Goal: Task Accomplishment & Management: Use online tool/utility

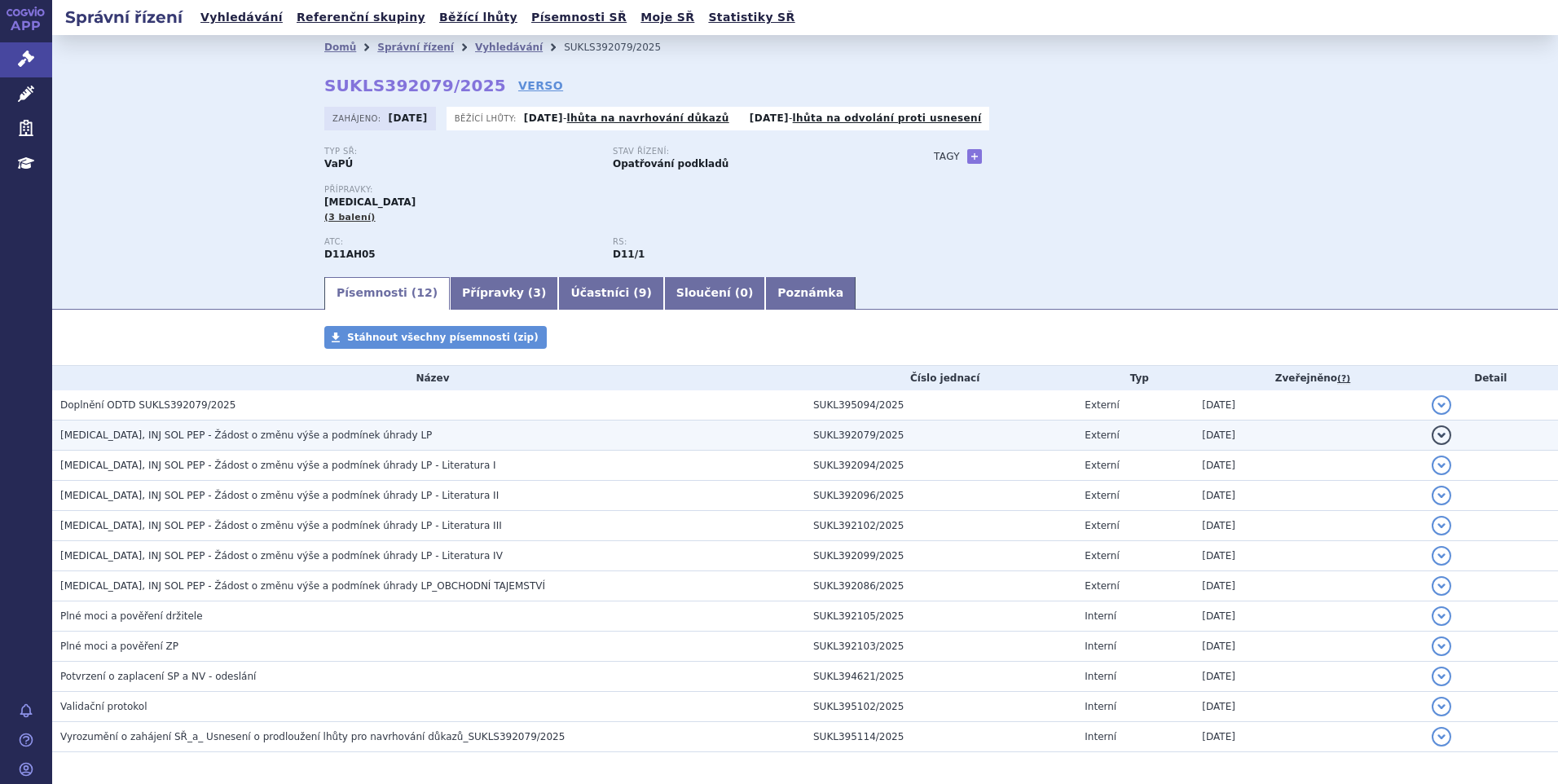
click at [235, 447] on td "DUPIXENT, INJ SOL PEP - Žádost o změnu výše a podmínek úhrady LP" at bounding box center [428, 435] width 753 height 30
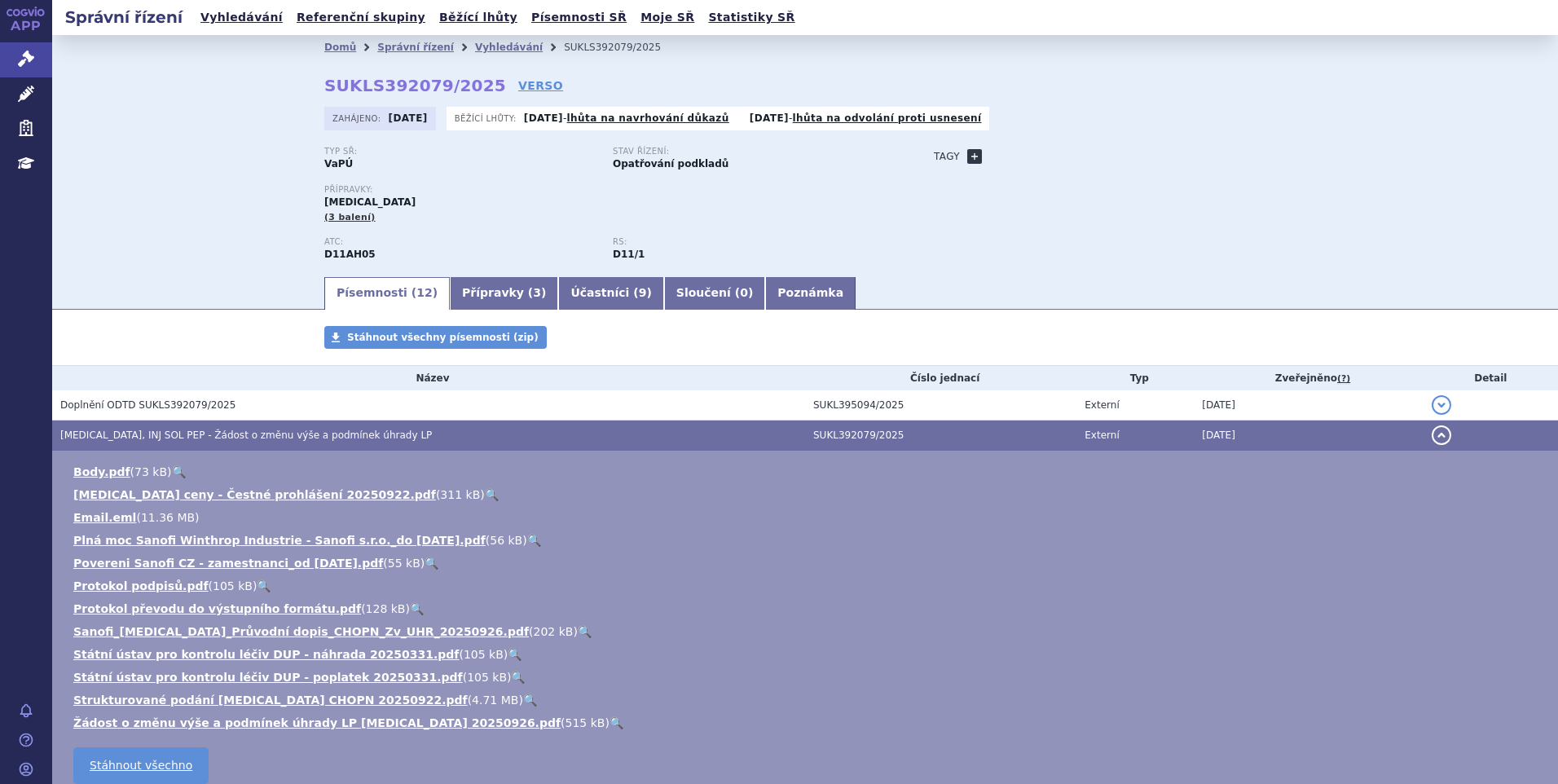
click at [967, 153] on link "+" at bounding box center [975, 156] width 15 height 15
click at [1004, 150] on span at bounding box center [1048, 156] width 117 height 21
type input "CHOPN"
select select "CHOPN"
click at [1129, 147] on button "Přidat" at bounding box center [1131, 156] width 42 height 20
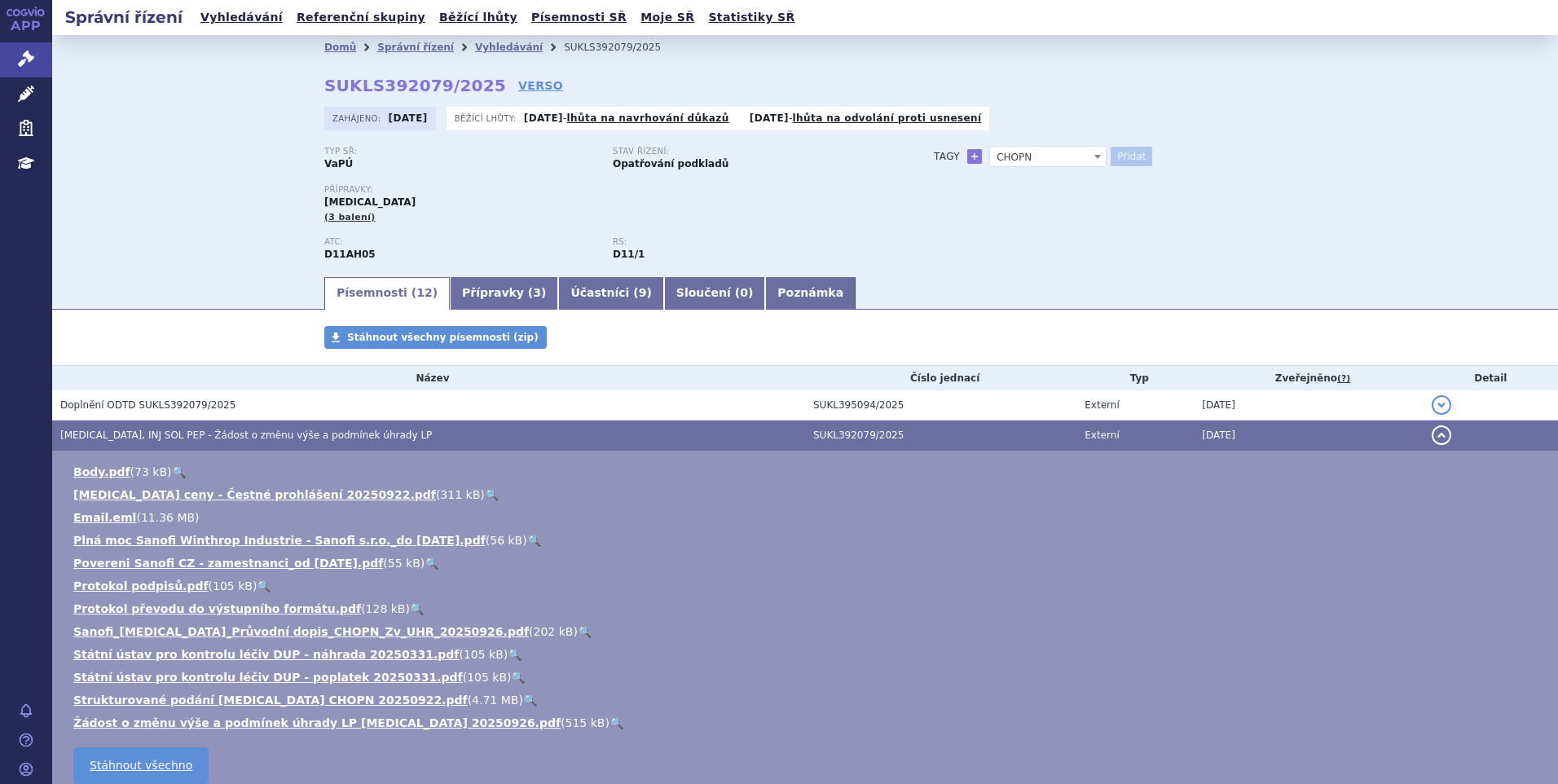
select select
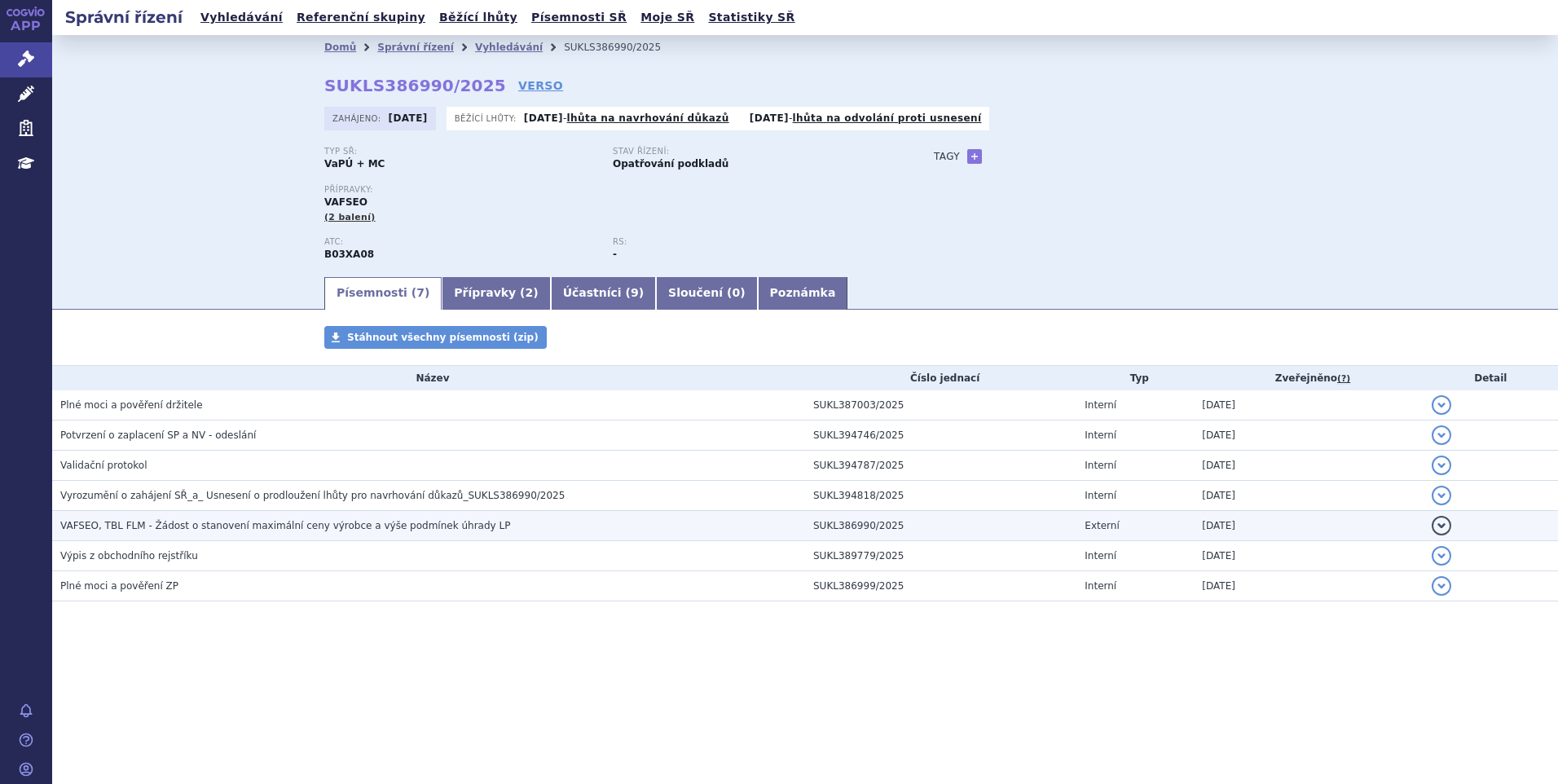
click at [239, 526] on span "VAFSEO, TBL FLM - Žádost o stanovení maximální ceny výrobce a výše podmínek úhr…" at bounding box center [285, 525] width 450 height 11
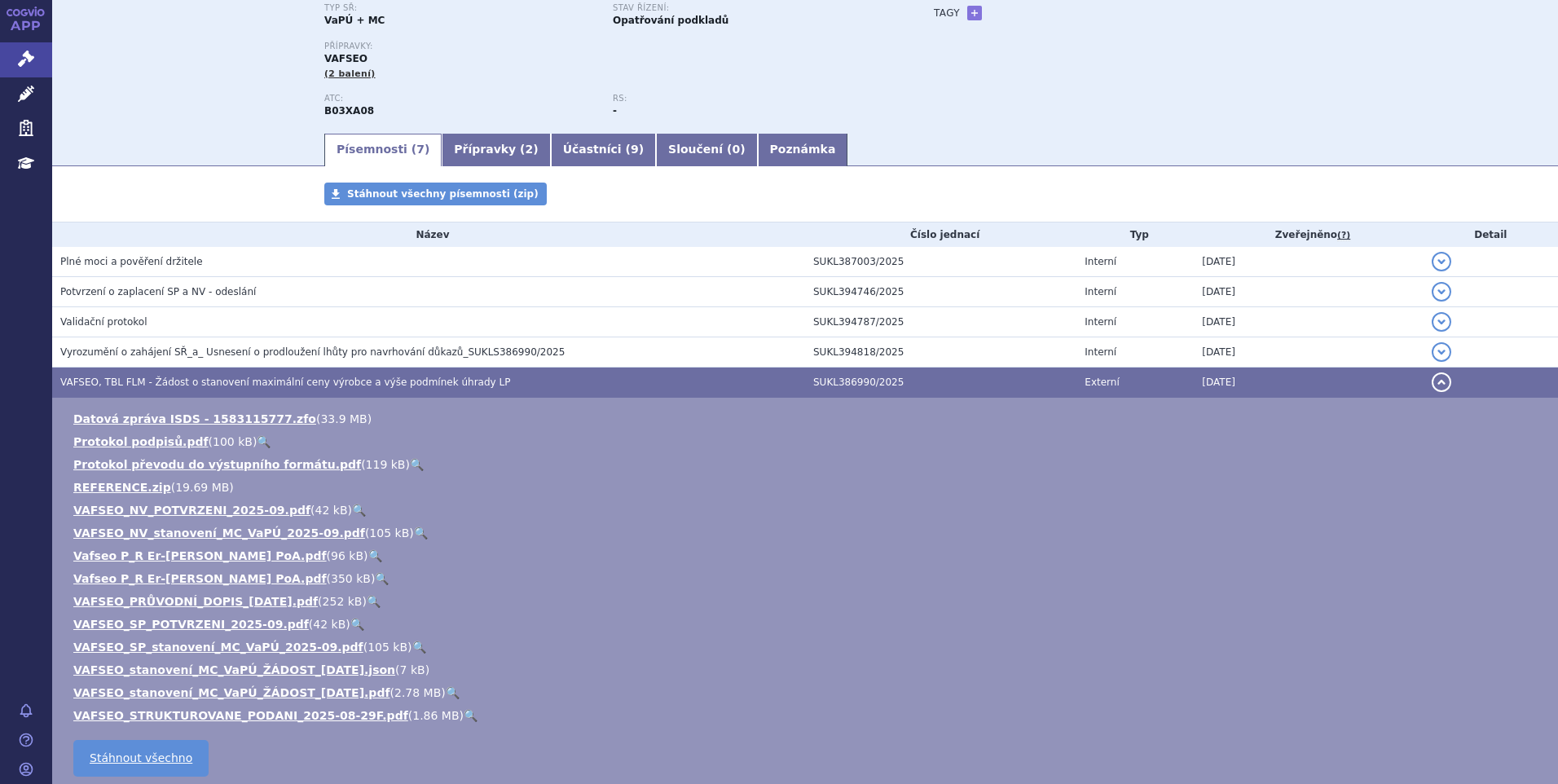
scroll to position [163, 0]
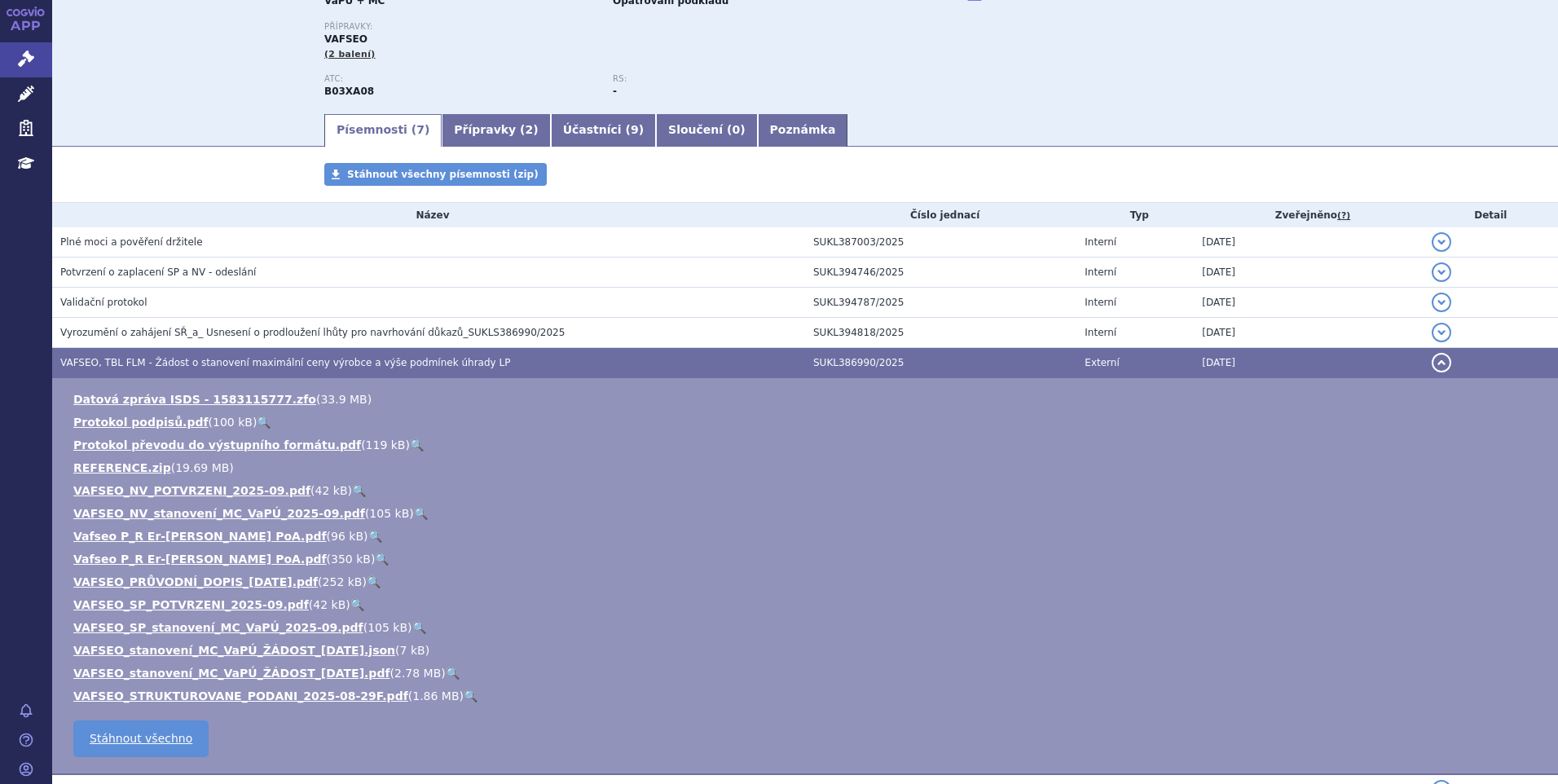
click at [464, 694] on link "🔍" at bounding box center [470, 696] width 14 height 13
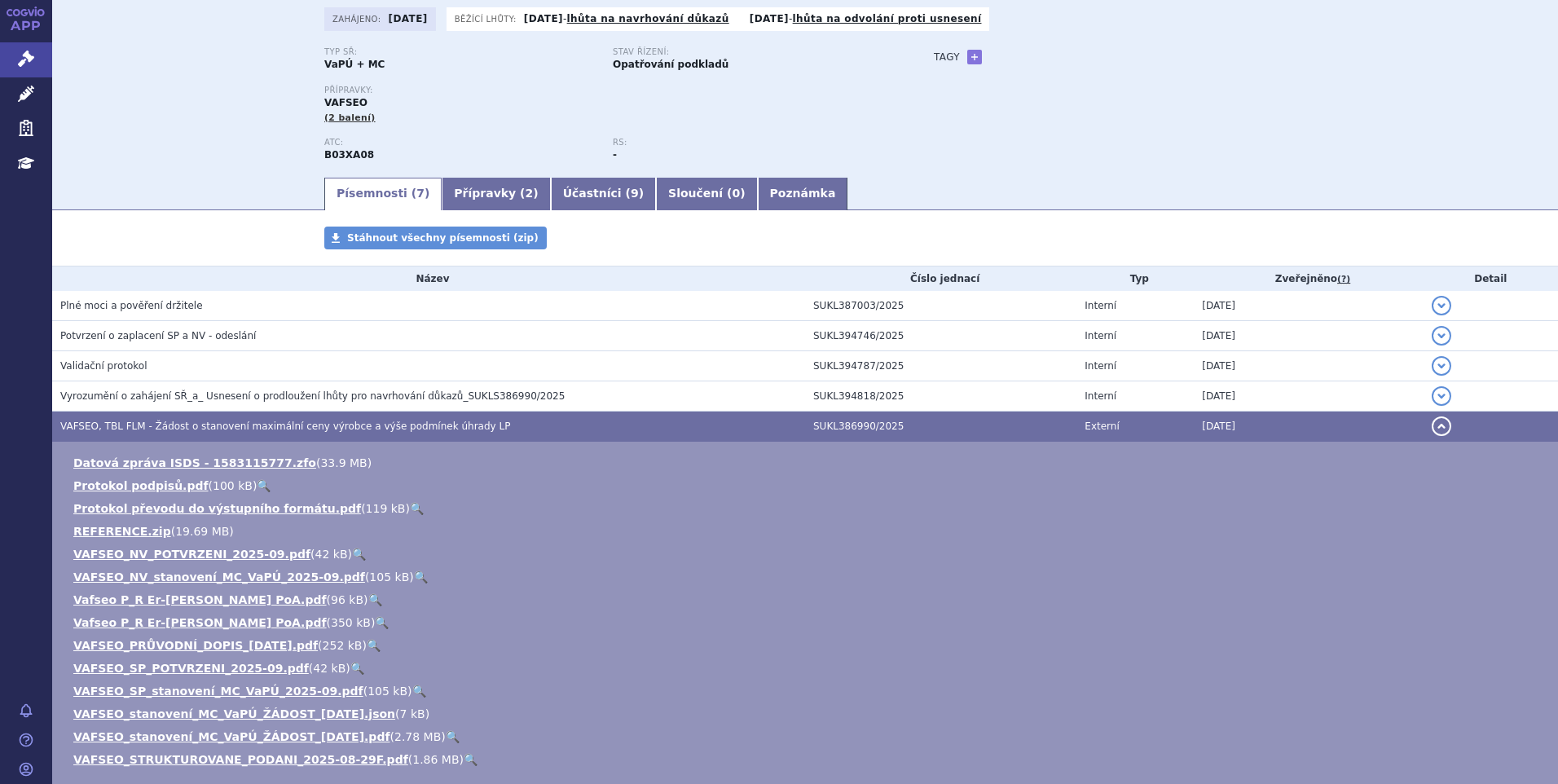
scroll to position [0, 0]
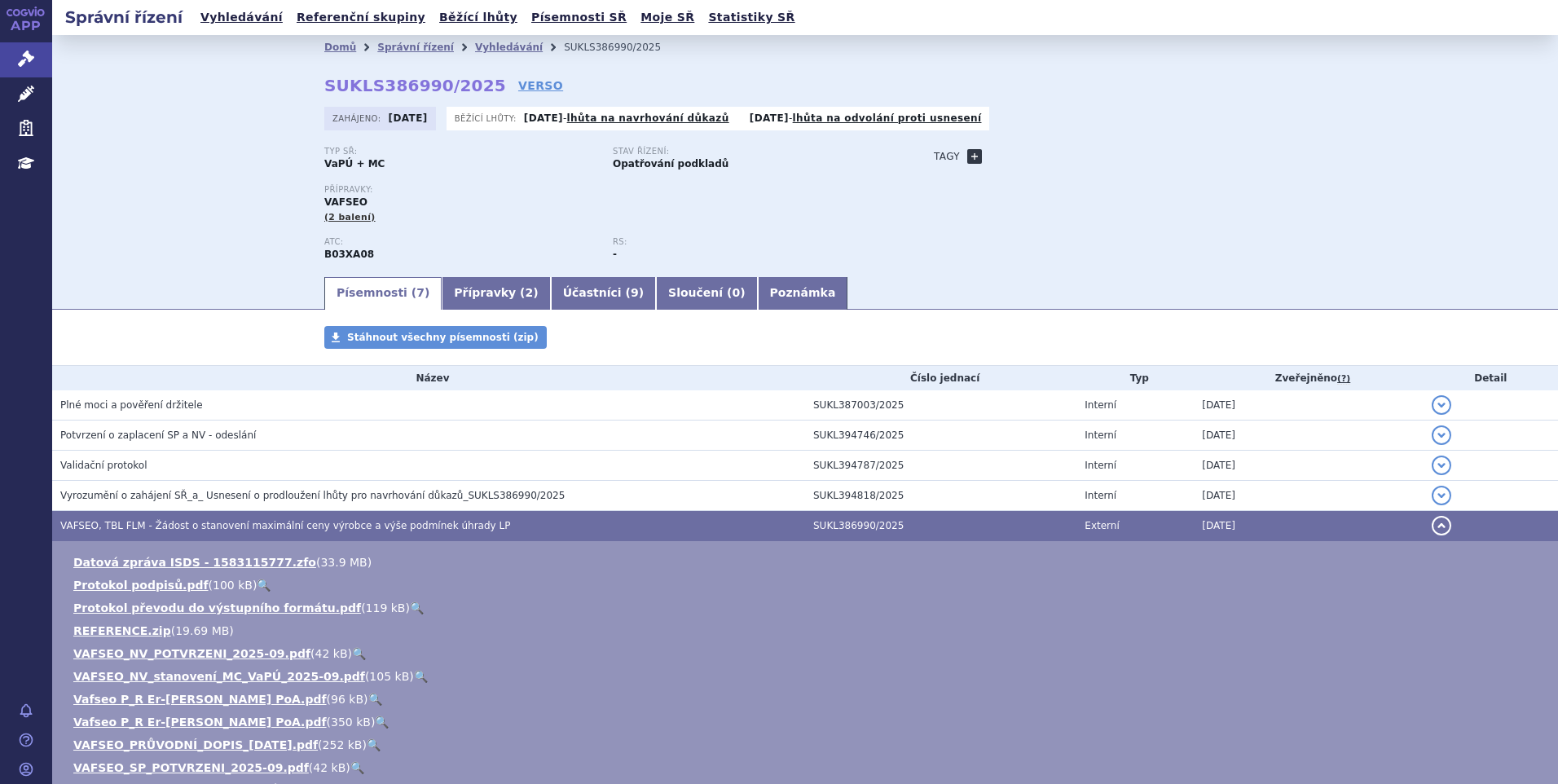
click at [967, 152] on link "+" at bounding box center [975, 156] width 15 height 15
click at [1000, 151] on div "Domů Správní řízení Vyhledávání SUKLS386990/2025 SUKLS386990/2025 VERSO Zahájen…" at bounding box center [805, 166] width 1027 height 215
click at [1003, 155] on span at bounding box center [1048, 156] width 117 height 21
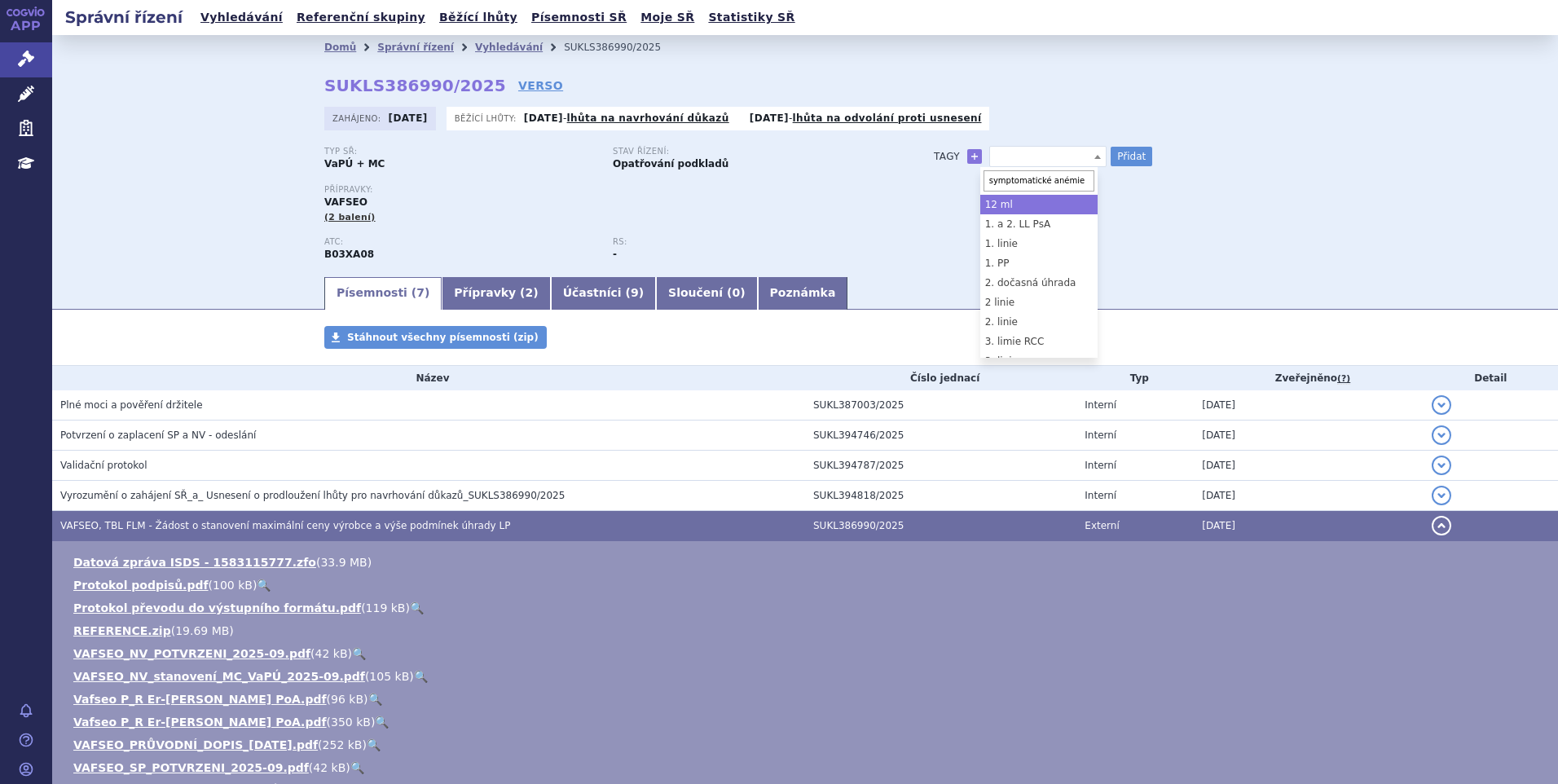
scroll to position [0, 264]
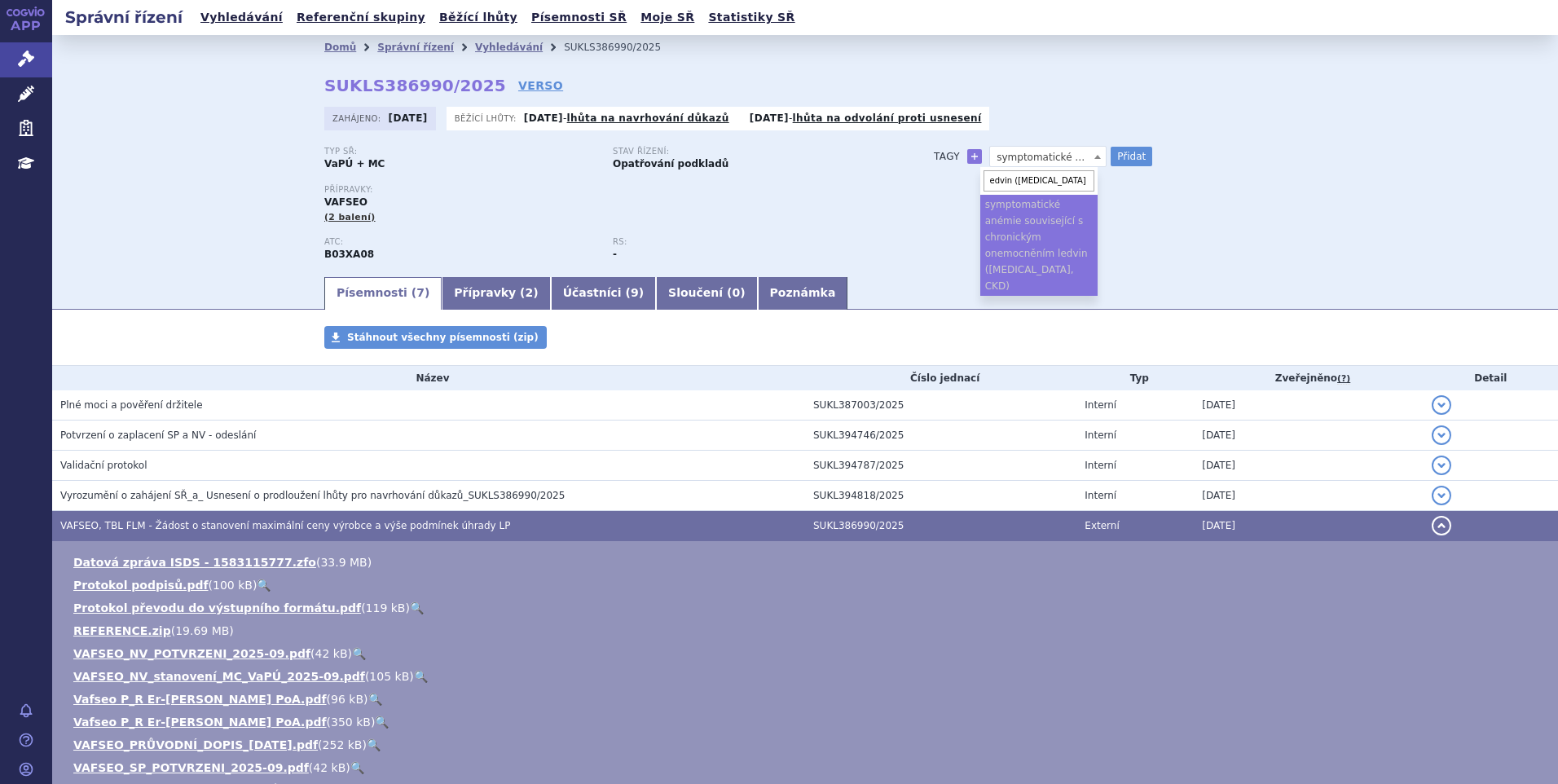
click at [1068, 181] on input "symptomatické anémie související s chronickým onemocněním ledvin (chronic kidne…" at bounding box center [1038, 180] width 111 height 21
click at [995, 178] on input "symptomatické anémie související s CKD)" at bounding box center [1038, 180] width 111 height 21
drag, startPoint x: 1026, startPoint y: 179, endPoint x: 1078, endPoint y: 197, distance: 55.0
click at [1031, 182] on input "symptomatickéá anémie související s CKD)" at bounding box center [1038, 180] width 111 height 21
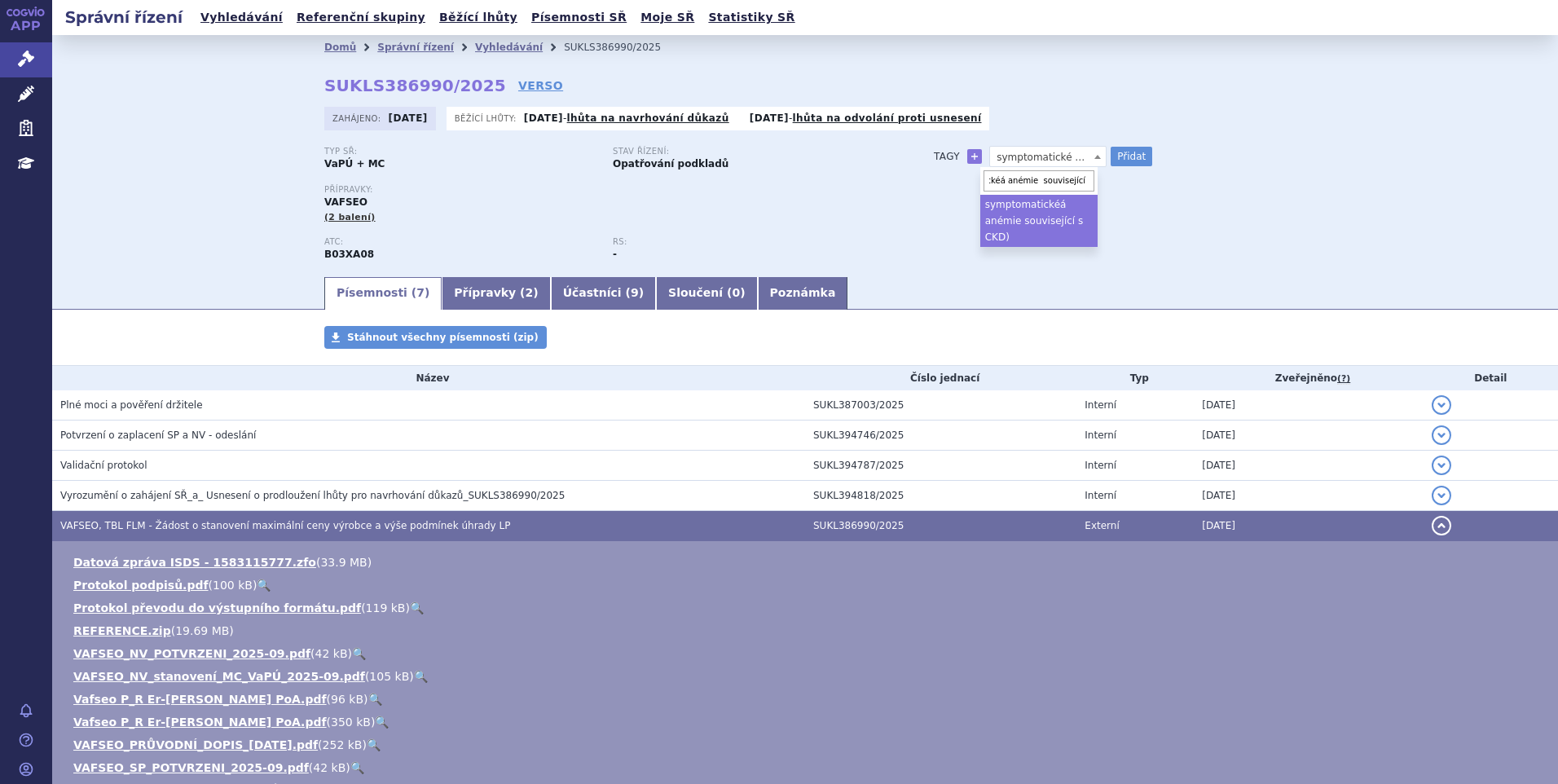
click at [1062, 185] on input "symptomatickéá anémie související s CKD)" at bounding box center [1038, 180] width 111 height 21
type input "symptomatickéá anémie související s CKD"
click at [1128, 155] on button "Přidat" at bounding box center [1131, 156] width 42 height 20
select select
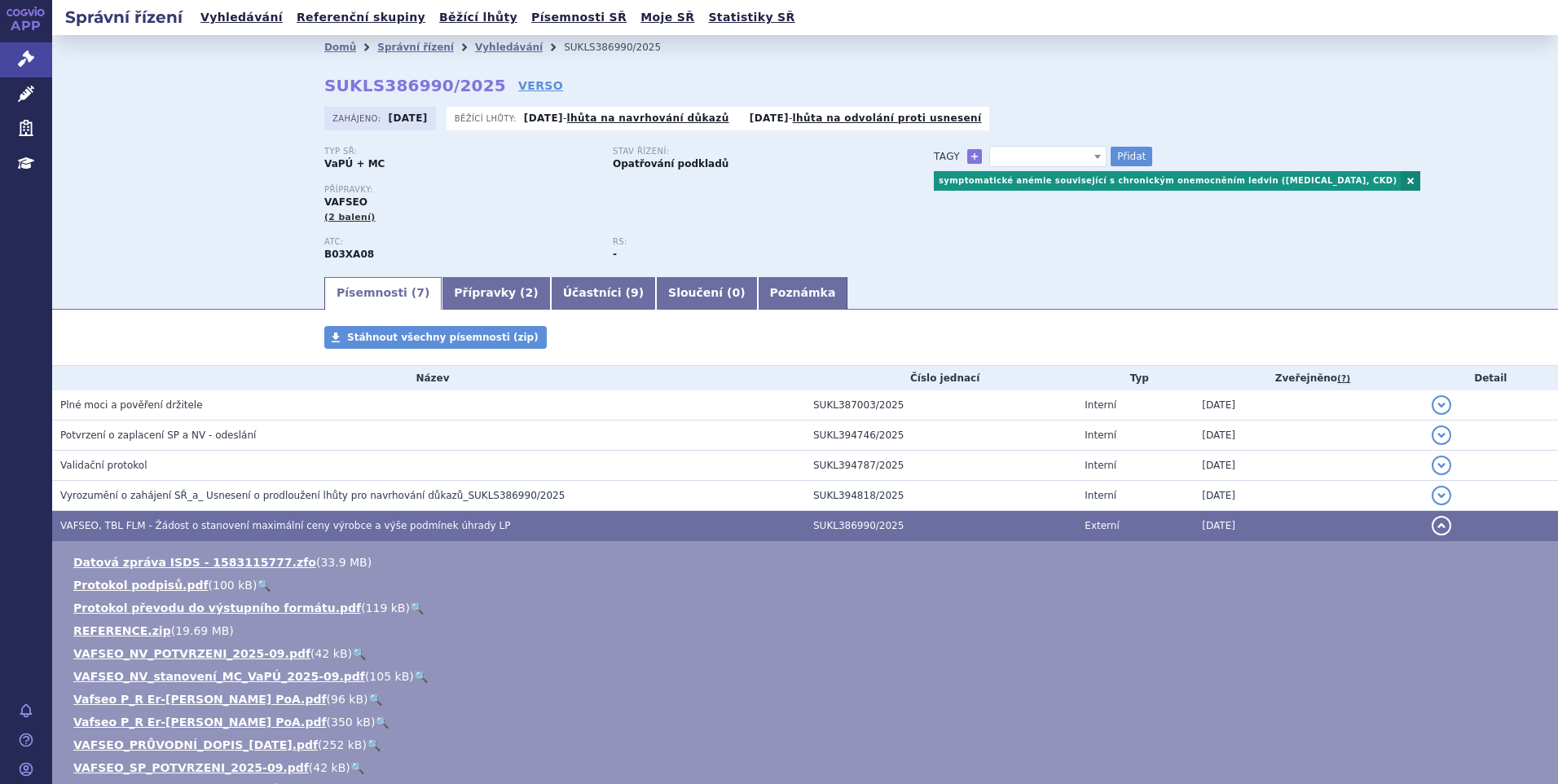
click at [1042, 153] on span at bounding box center [1048, 156] width 117 height 21
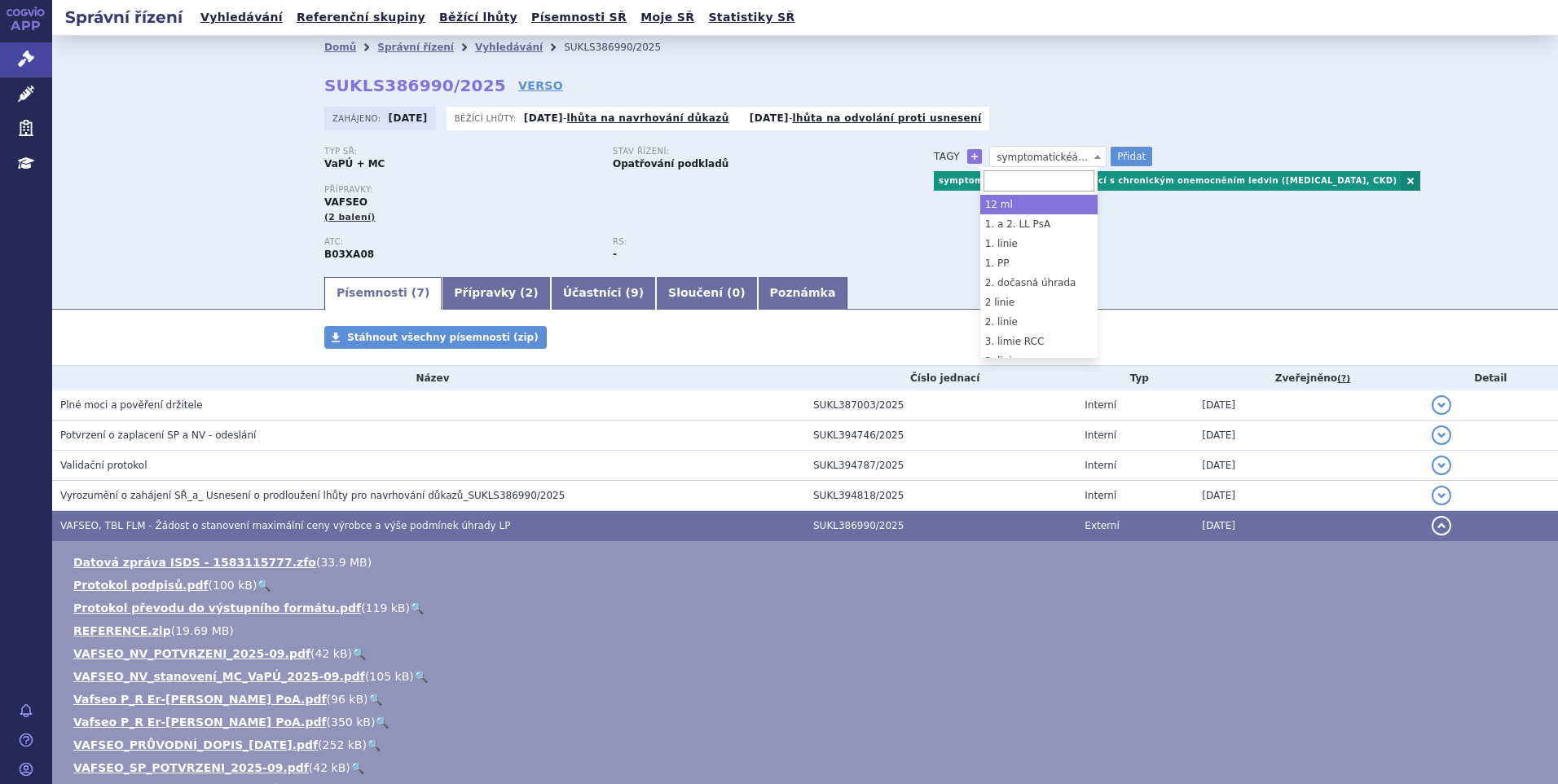
click at [1030, 156] on span "symptomatickéá anémie související s CKD" at bounding box center [1047, 157] width 116 height 21
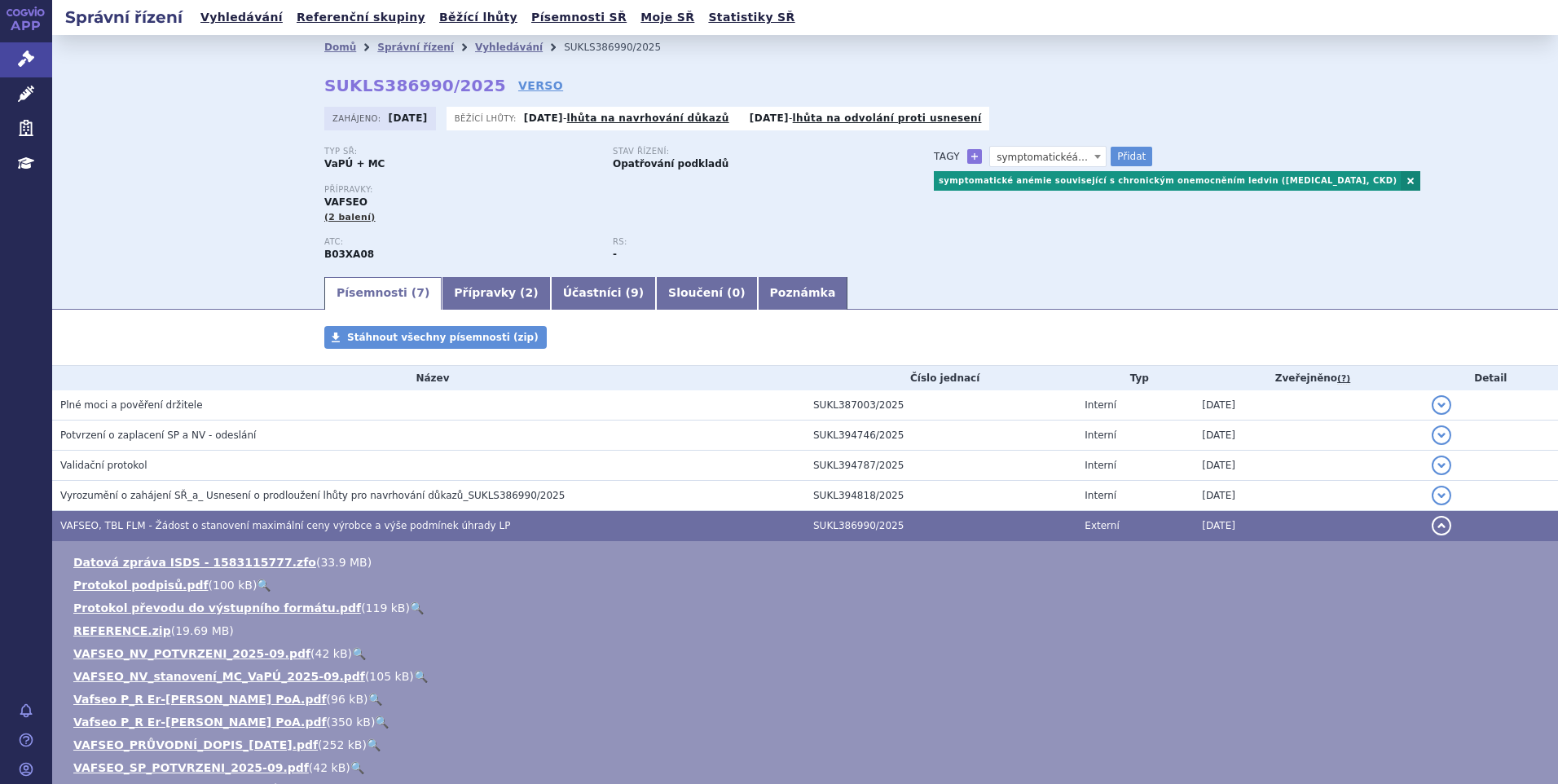
click at [1030, 156] on span "symptomatickéá anémie související s CKD" at bounding box center [1047, 157] width 116 height 21
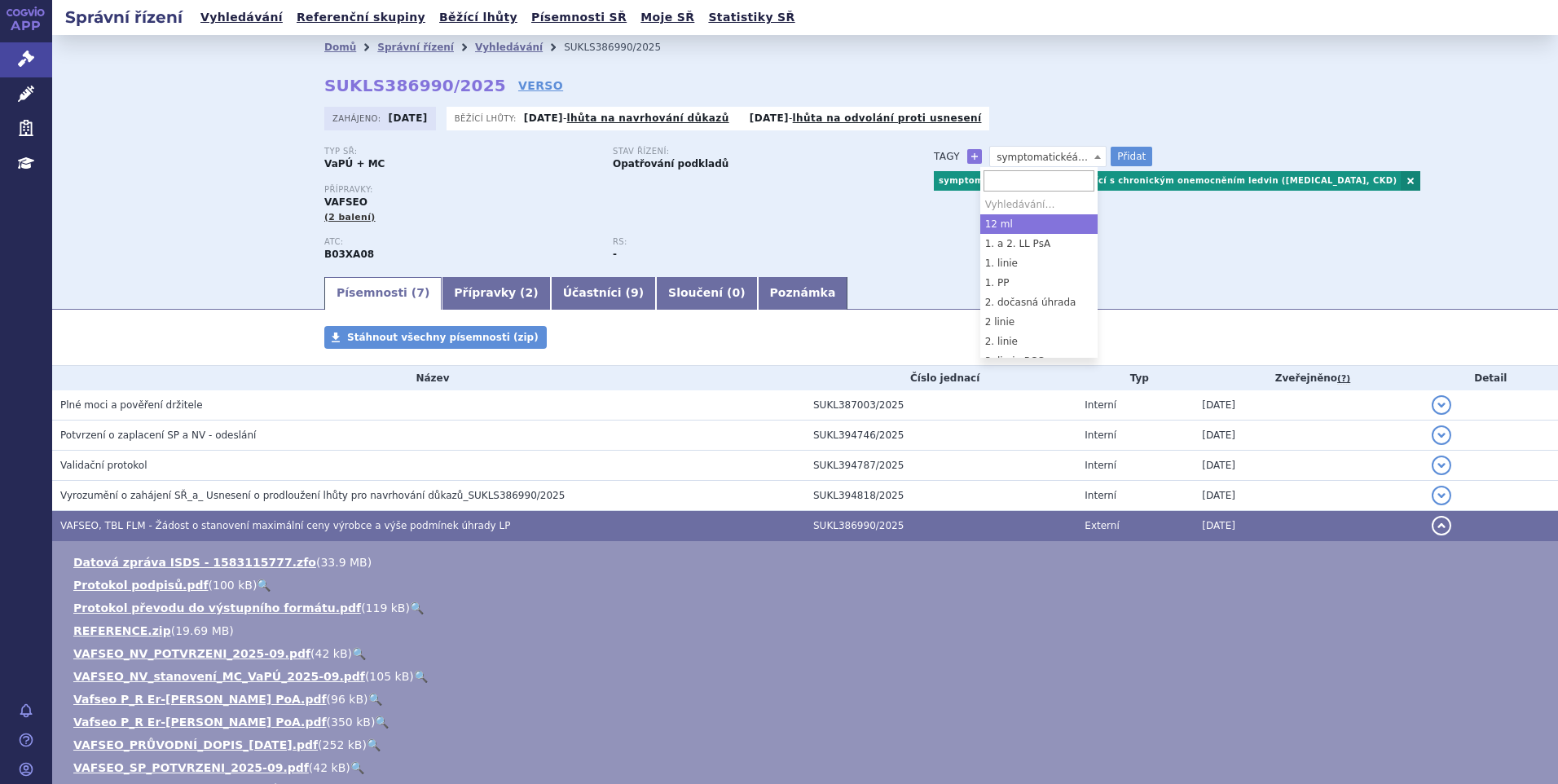
click at [1030, 156] on span "symptomatickéá anémie související s CKD" at bounding box center [1047, 157] width 116 height 21
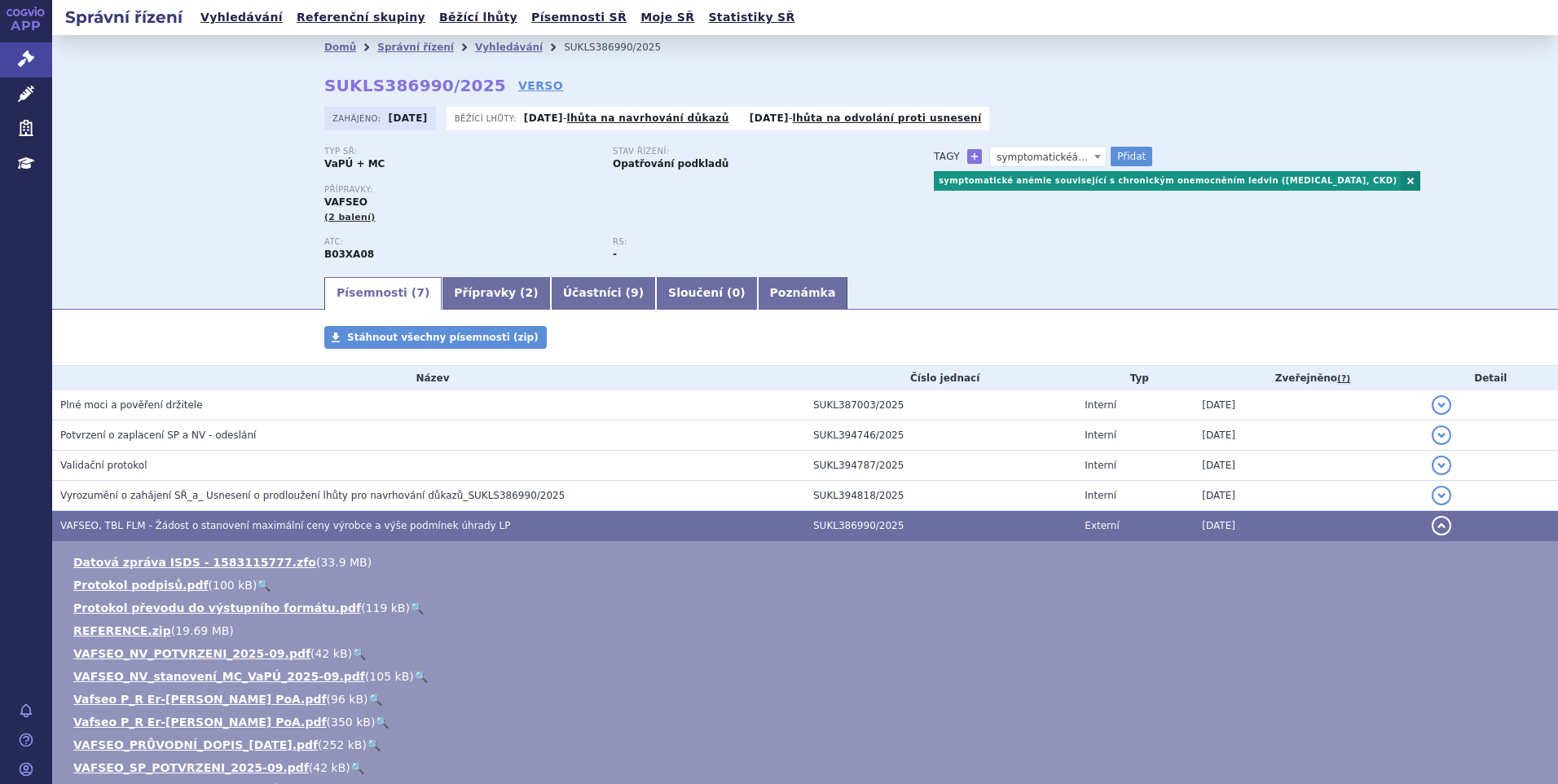
click at [1030, 156] on span "symptomatickéá anémie související s CKD" at bounding box center [1047, 157] width 116 height 21
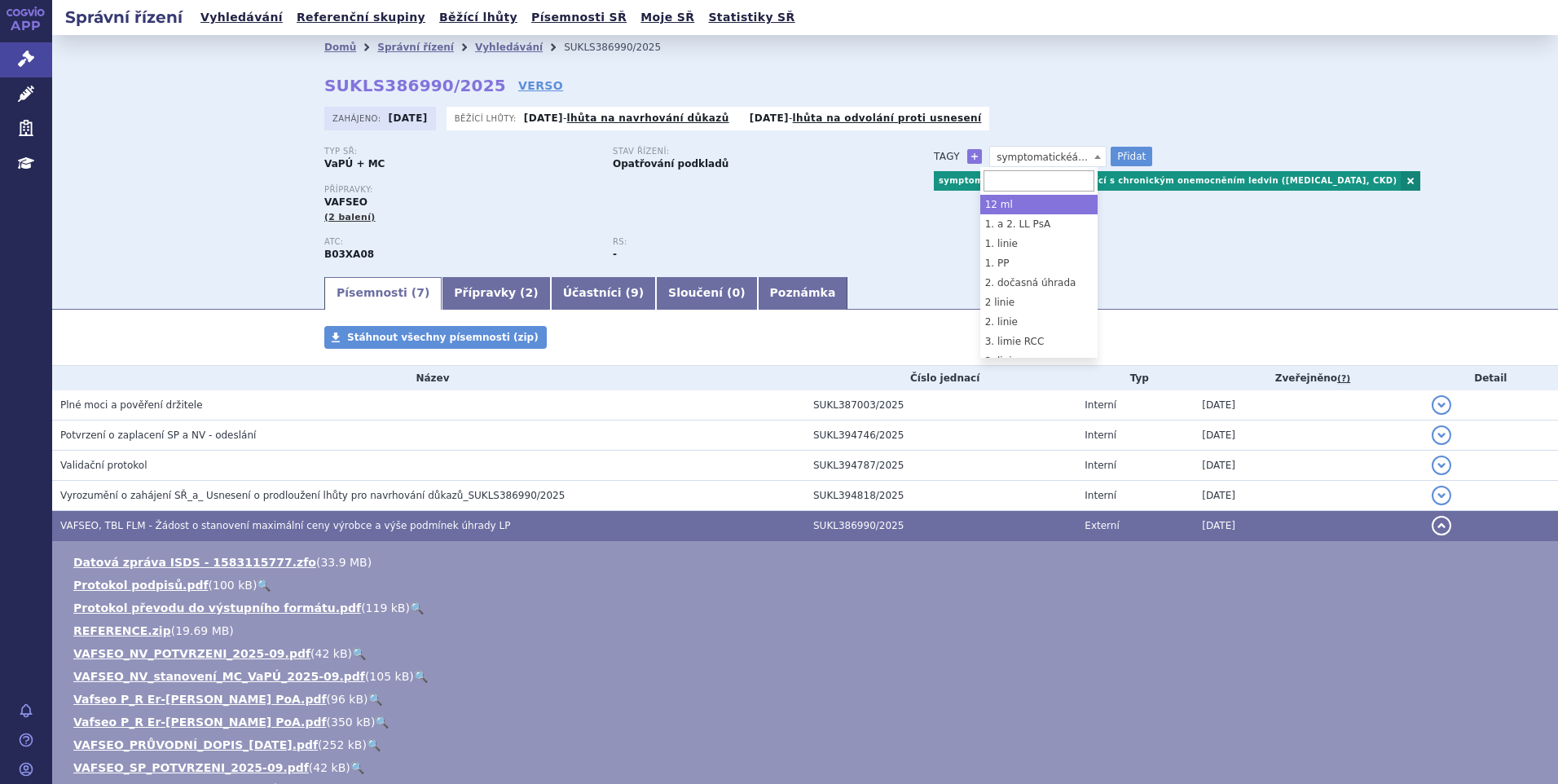
click at [1175, 259] on div "Typ SŘ: VaPÚ + MC Stav řízení: Opatřování podkladů Přípravky: VAFSEO (2 balení)…" at bounding box center [805, 211] width 962 height 128
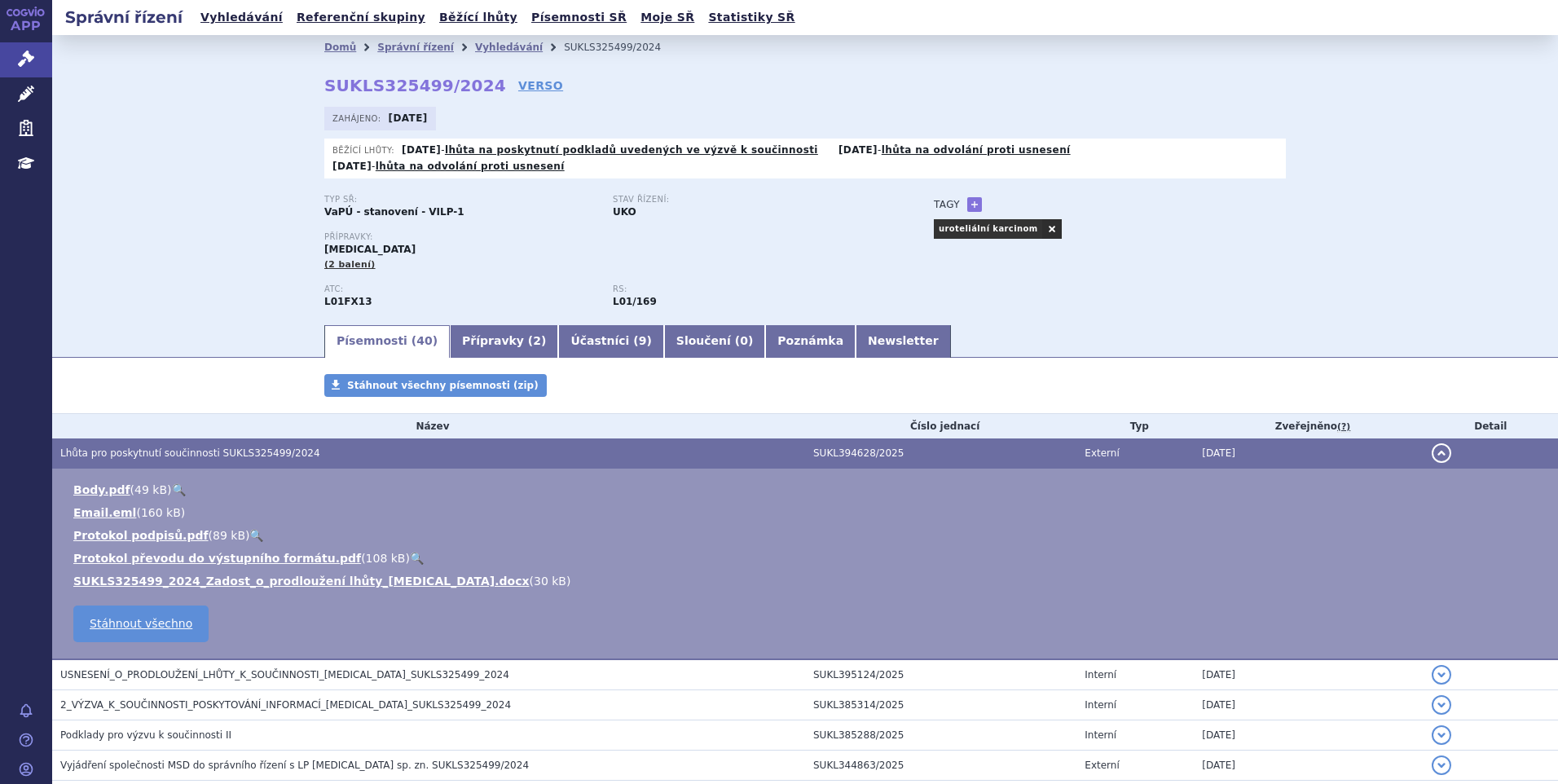
click at [163, 447] on span "Lhůta pro poskytnutí součinnosti SUKLS325499/2024" at bounding box center [190, 452] width 260 height 11
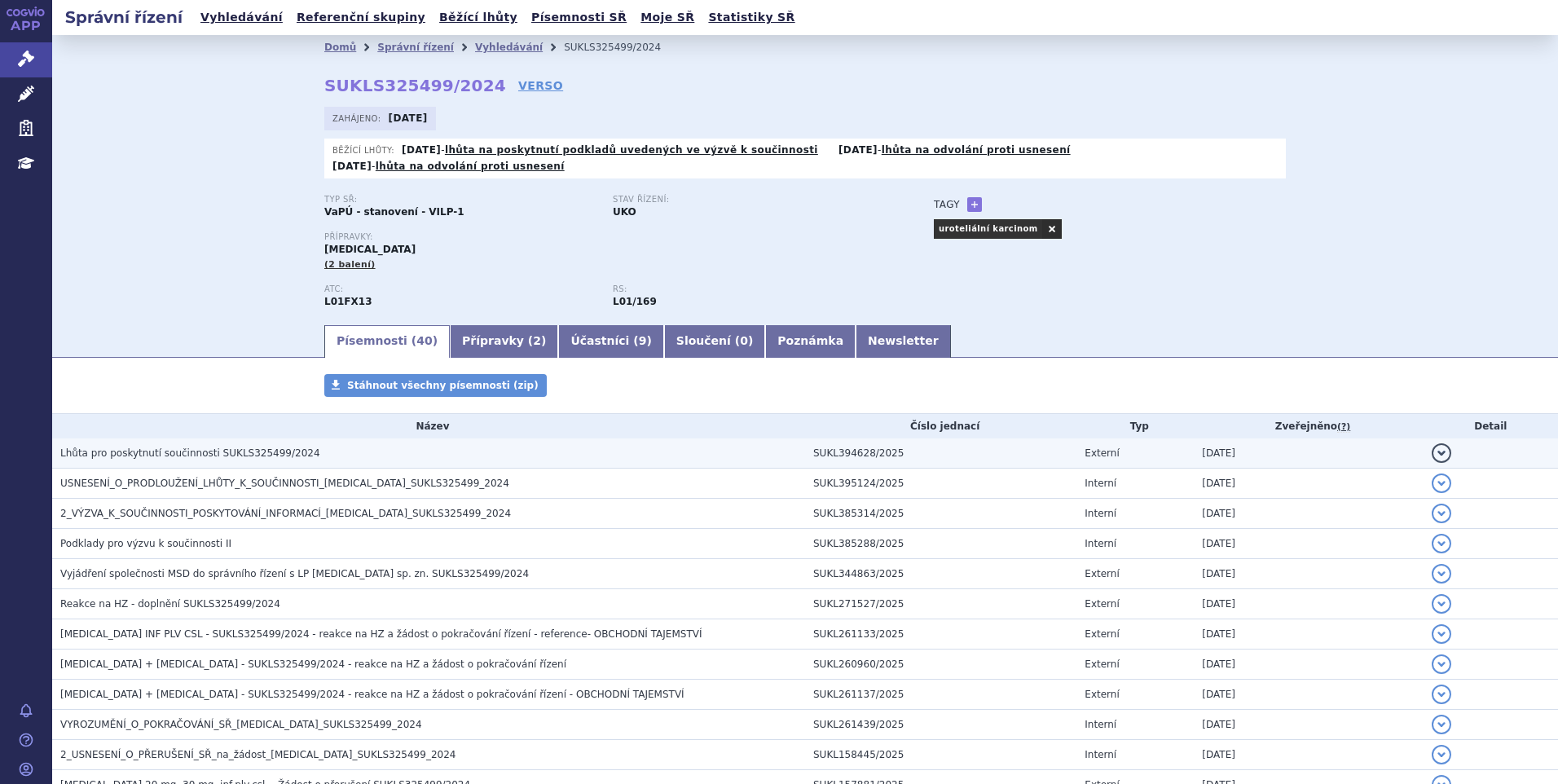
click at [163, 447] on span "Lhůta pro poskytnutí součinnosti SUKLS325499/2024" at bounding box center [190, 452] width 260 height 11
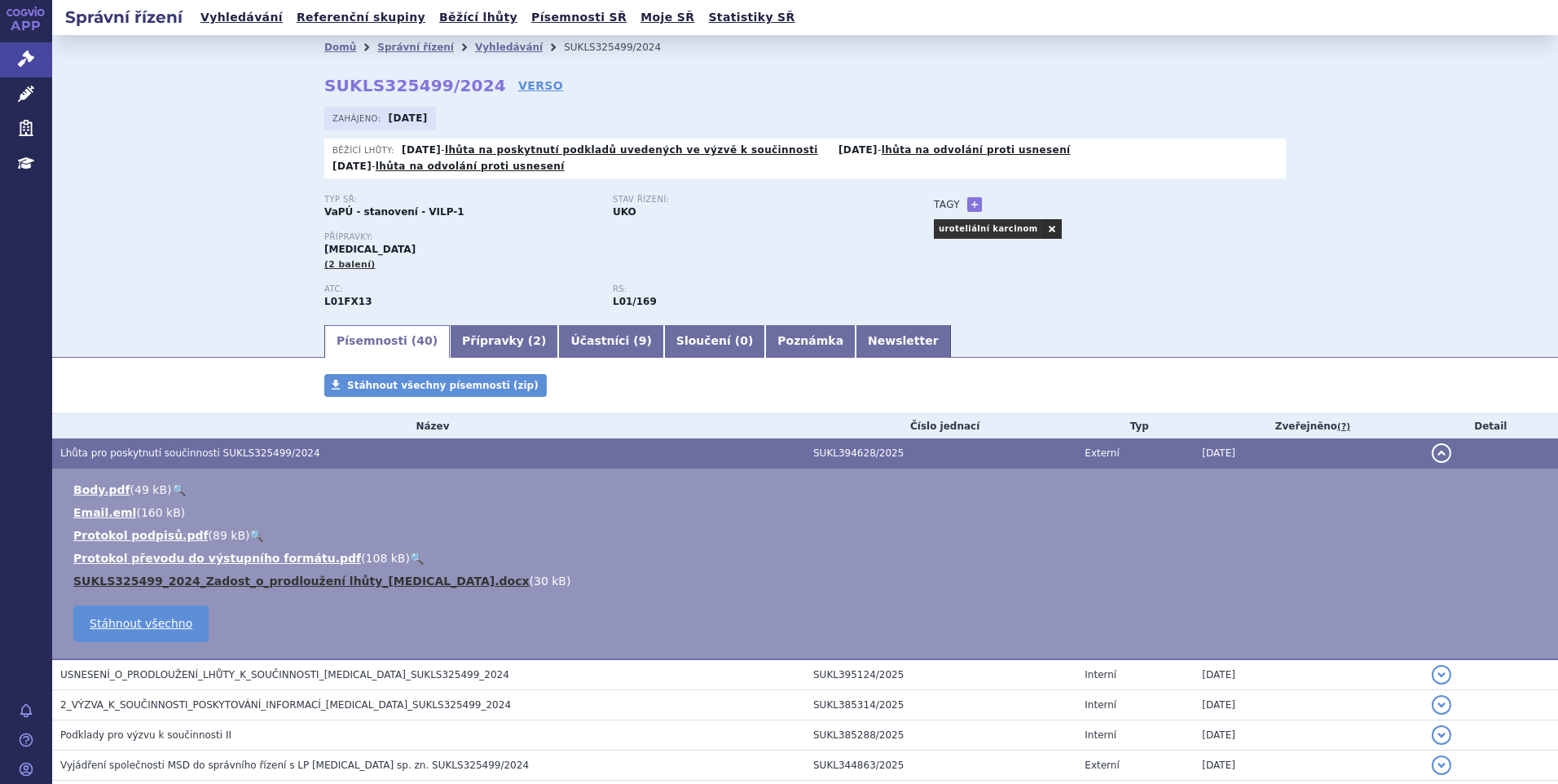
drag, startPoint x: 356, startPoint y: 561, endPoint x: 343, endPoint y: 559, distance: 13.2
click at [355, 574] on link "SUKLS325499_2024_Zadost_o_prodloužení lhůty_[MEDICAL_DATA].docx" at bounding box center [301, 581] width 456 height 13
